Goal: Transaction & Acquisition: Purchase product/service

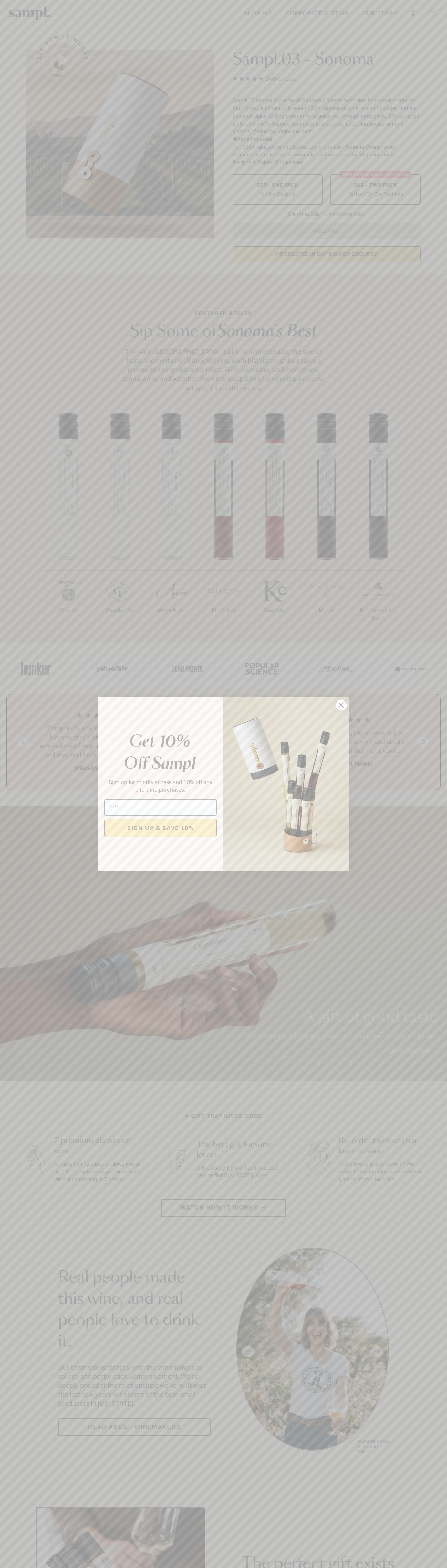
click at [341, 705] on icon "Close dialog" at bounding box center [341, 705] width 4 height 4
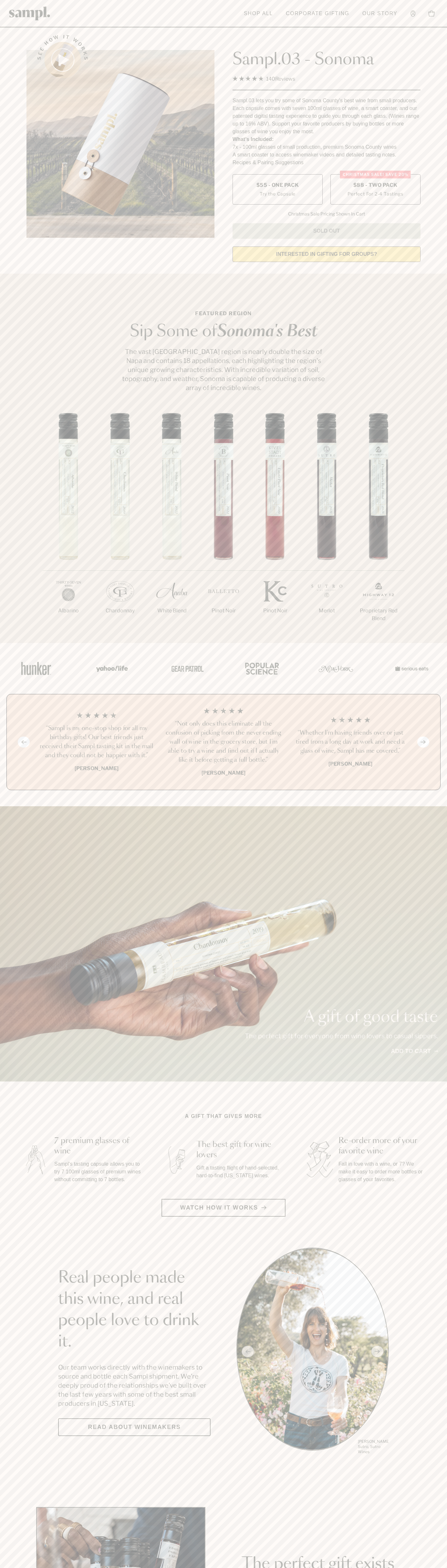
click at [375, 190] on label "Christmas SALE! Save 20% $88 - Two Pack Perfect For 2-4 Tastings" at bounding box center [375, 189] width 90 height 30
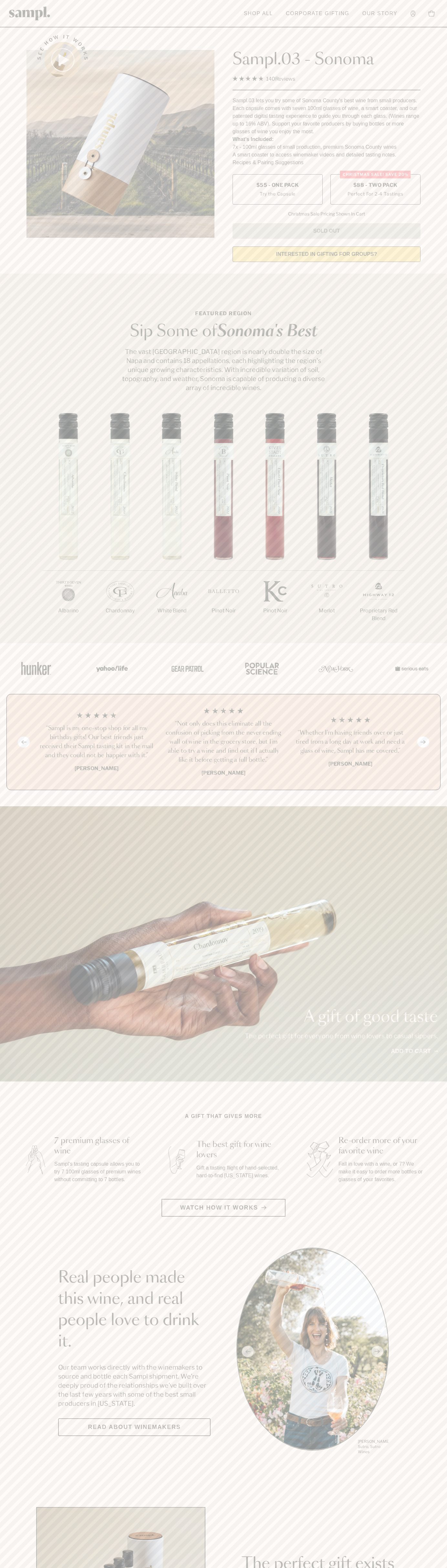
click at [224, 743] on h3 "“Not only does this eliminate all the confusion of picking from the never endin…" at bounding box center [223, 742] width 116 height 45
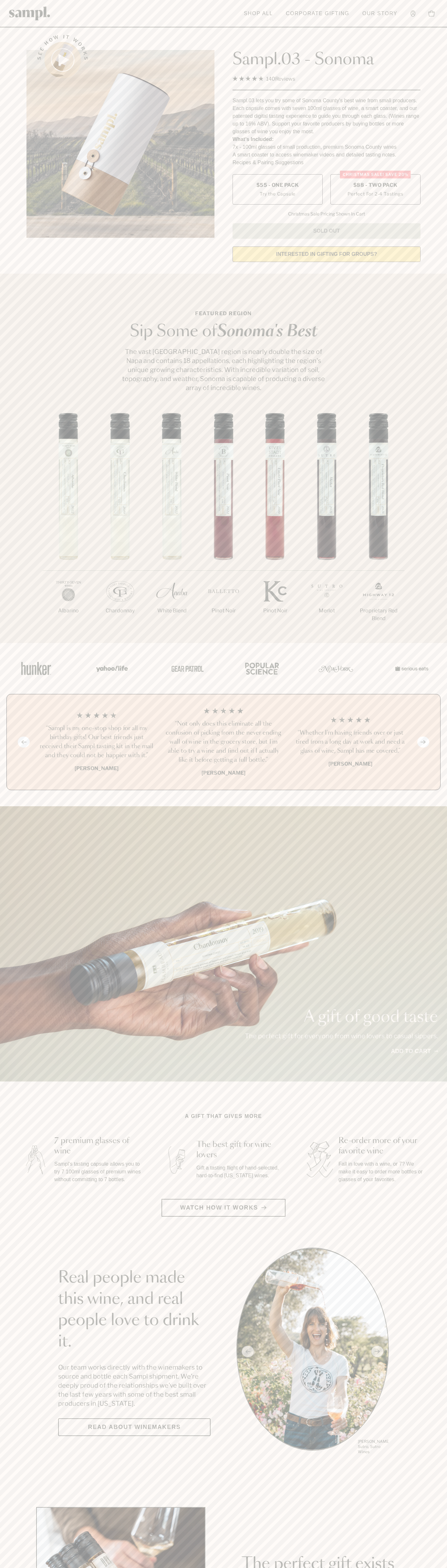
click at [315, 13] on link "Corporate Gifting" at bounding box center [317, 13] width 70 height 14
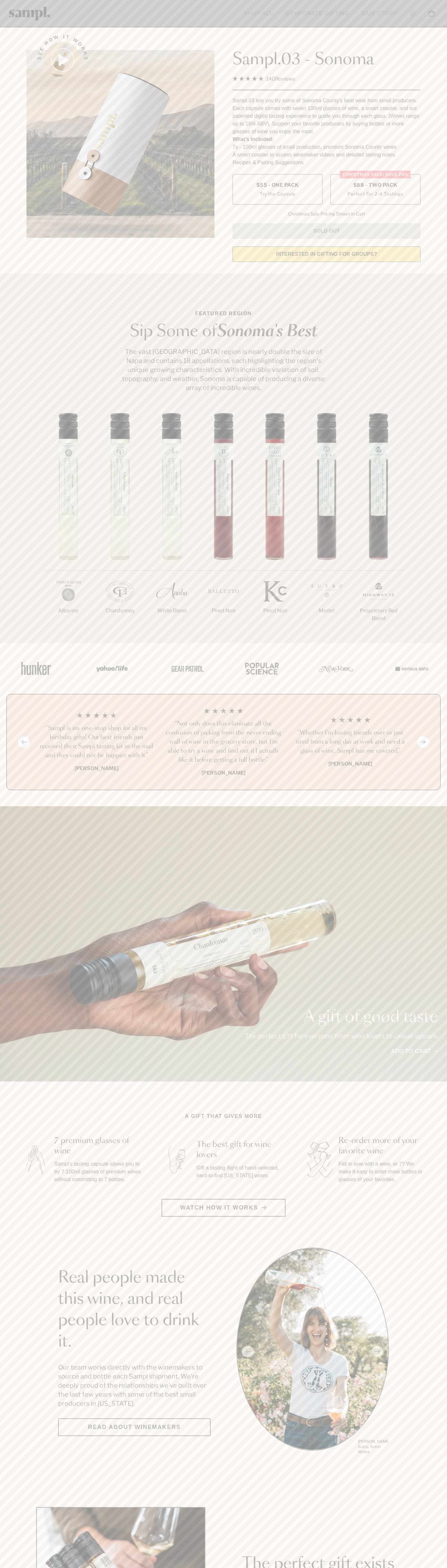
click at [446, 359] on html "Skip to main content Toggle navigation menu Shop All Corporate Gifting Our Stor…" at bounding box center [224, 1513] width 447 height 3026
click at [20, 1567] on html "Skip to main content Toggle navigation menu Shop All Corporate Gifting Our Stor…" at bounding box center [224, 1513] width 447 height 3026
click at [13, 760] on div "Previous slide Next slide “Not only does this eliminate all the confusion of pi…" at bounding box center [224, 742] width 434 height 96
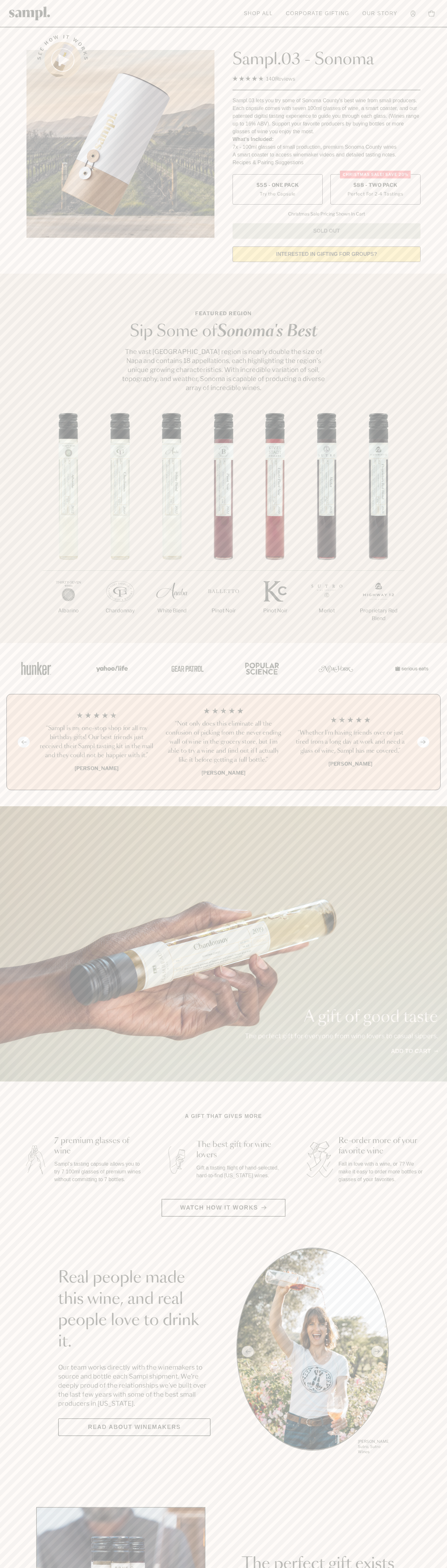
click at [375, 190] on label "Christmas SALE! Save 20% $88 - Two Pack Perfect For 2-4 Tastings" at bounding box center [375, 189] width 90 height 30
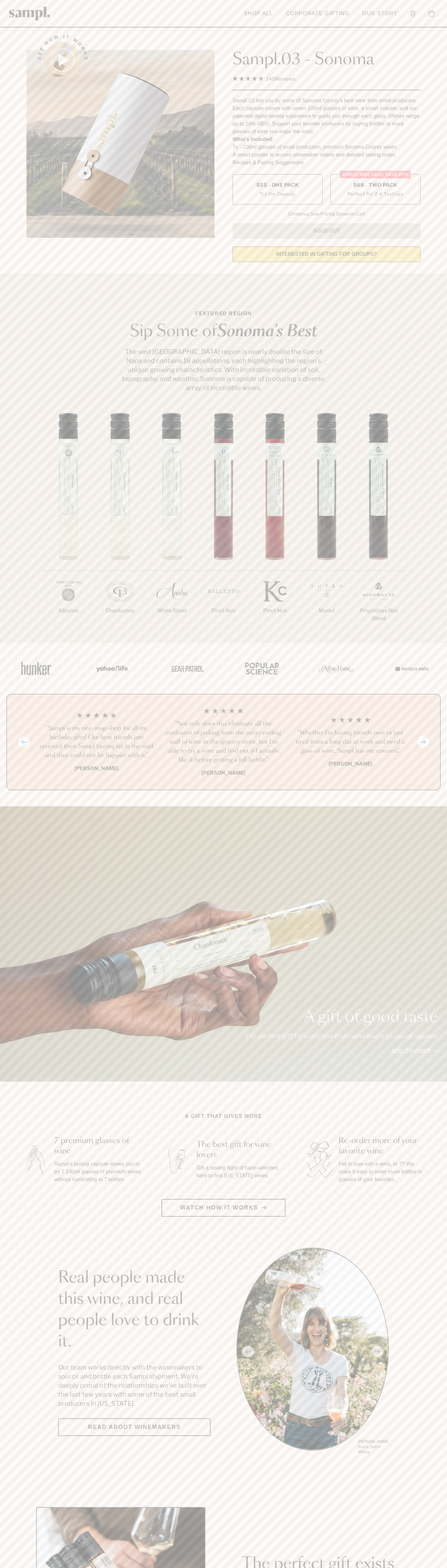
click at [224, 743] on h3 "“Not only does this eliminate all the confusion of picking from the never endin…" at bounding box center [223, 742] width 116 height 45
